Goal: Find specific page/section: Find specific page/section

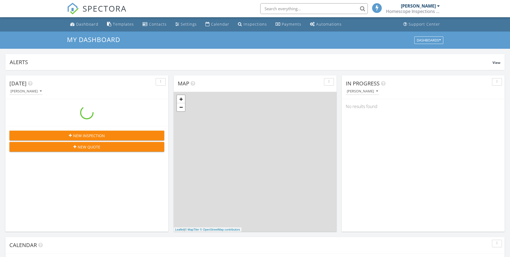
scroll to position [498, 519]
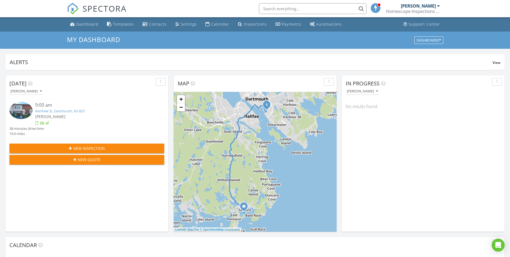
click at [67, 110] on link "Renfrew St, Dartmouth, NS B2Y" at bounding box center [60, 110] width 50 height 5
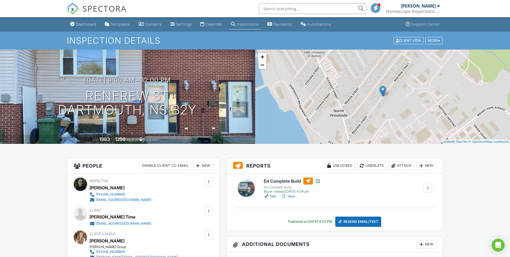
click at [292, 196] on link "View" at bounding box center [288, 195] width 14 height 5
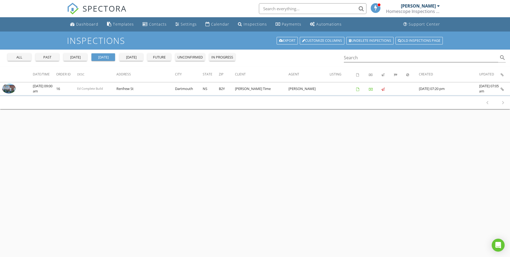
click at [132, 162] on div "Inspections Export Customize Columns Undelete inspections Old inspections page …" at bounding box center [255, 159] width 510 height 257
click at [79, 24] on div "Dashboard" at bounding box center [87, 24] width 22 height 5
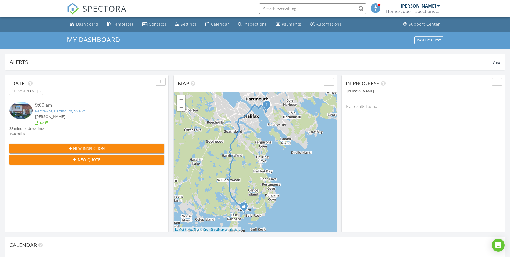
click at [61, 111] on link "Renfrew St, Dartmouth, NS B2Y" at bounding box center [60, 110] width 50 height 5
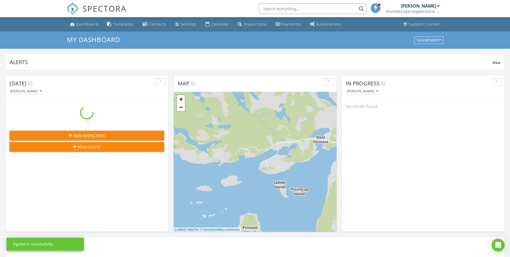
scroll to position [498, 519]
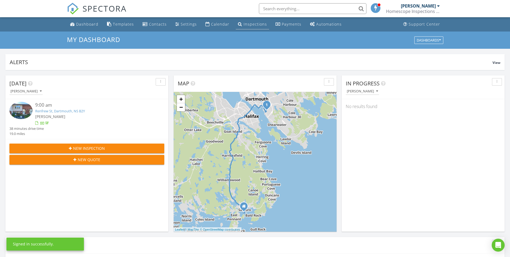
click at [245, 23] on div "Inspections" at bounding box center [255, 24] width 23 height 5
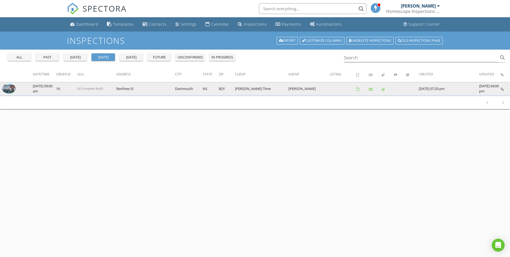
click at [12, 89] on img at bounding box center [8, 88] width 13 height 10
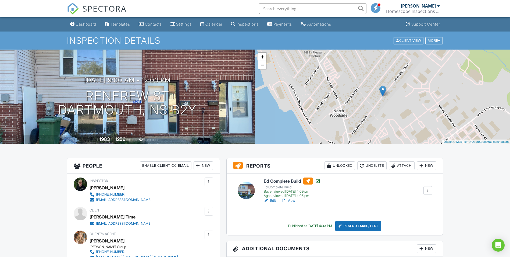
click at [292, 200] on link "View" at bounding box center [288, 200] width 14 height 5
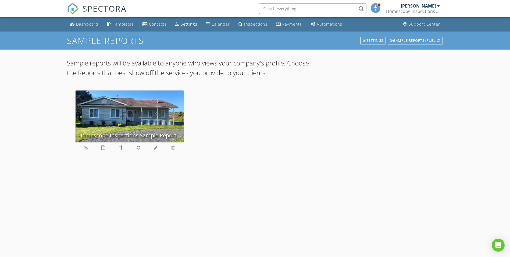
click at [249, 24] on div "Inspections" at bounding box center [255, 24] width 23 height 5
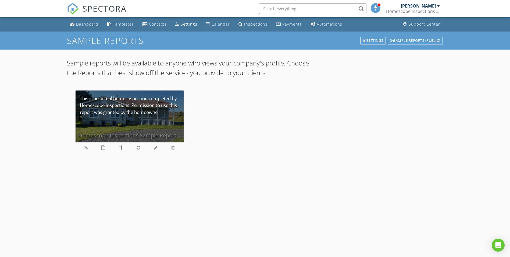
click at [118, 122] on div "Homescope Inspections Sample Report" at bounding box center [130, 116] width 108 height 52
click at [118, 106] on div "Homescope Inspections Sample Report" at bounding box center [130, 116] width 108 height 52
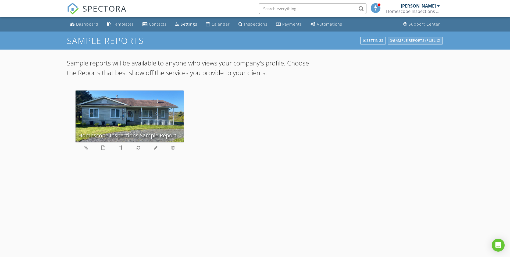
click at [412, 41] on div "Sample Reports (public)" at bounding box center [415, 41] width 55 height 8
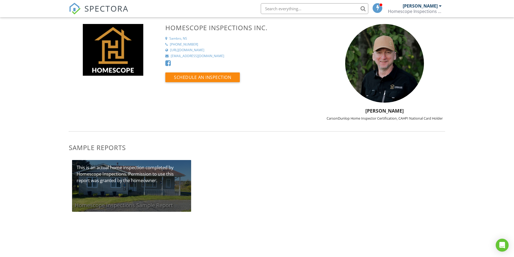
click at [166, 183] on div "Homescope Inspections Sample Report" at bounding box center [131, 186] width 119 height 52
